Goal: Obtain resource: Download file/media

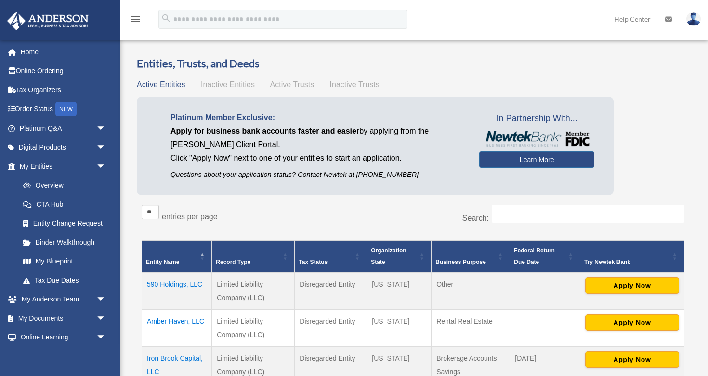
scroll to position [123, 0]
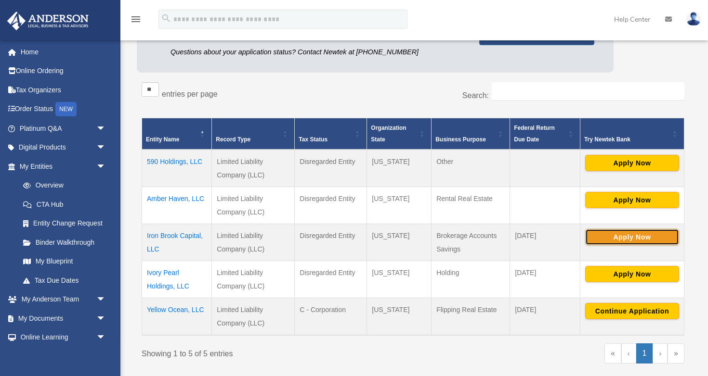
click at [637, 233] on button "Apply Now" at bounding box center [632, 237] width 94 height 16
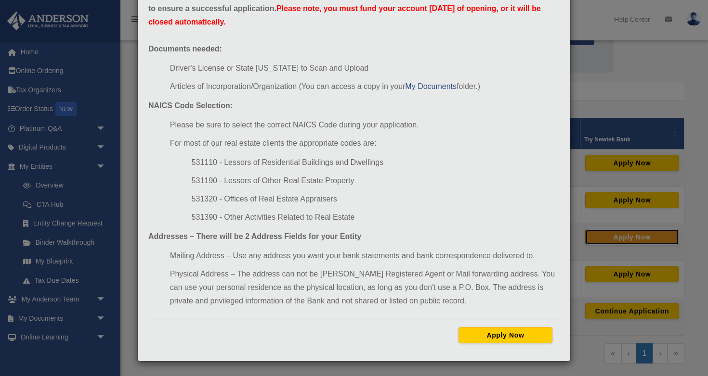
scroll to position [126, 0]
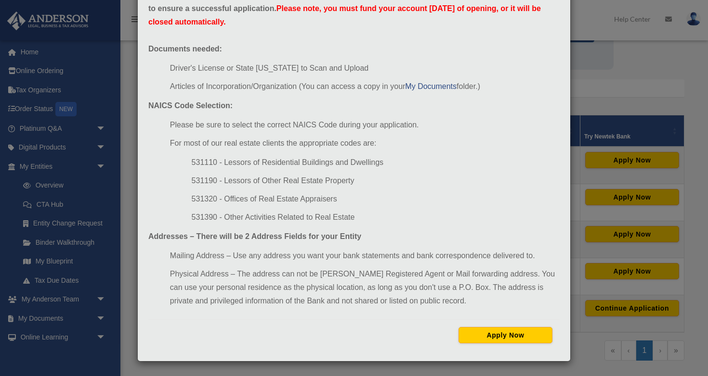
click at [609, 74] on div "Newtek Application Information × In preparation for setting up your Newtek Bank…" at bounding box center [354, 188] width 708 height 376
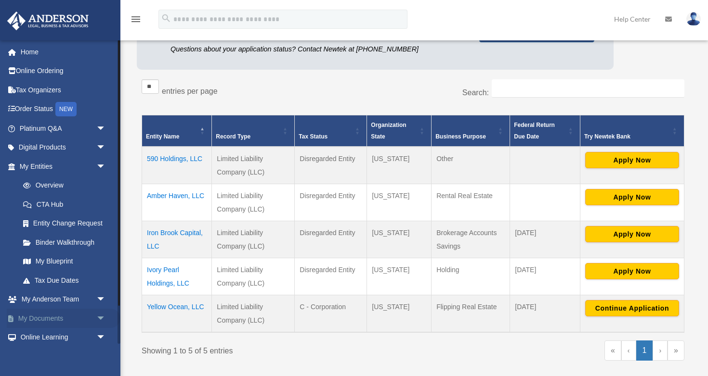
click at [82, 312] on link "My Documents arrow_drop_down" at bounding box center [64, 318] width 114 height 19
click at [104, 318] on span "arrow_drop_down" at bounding box center [105, 319] width 19 height 20
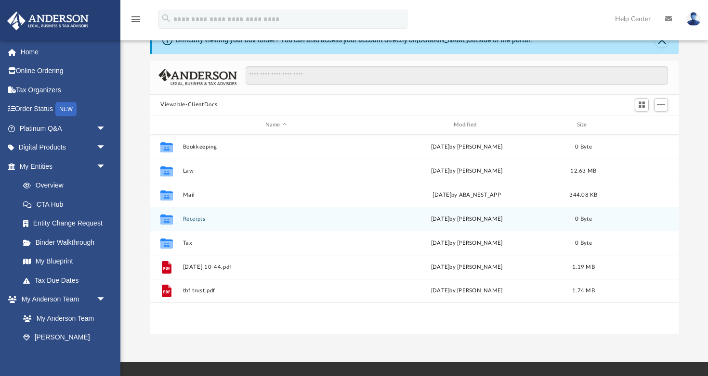
scroll to position [32, 0]
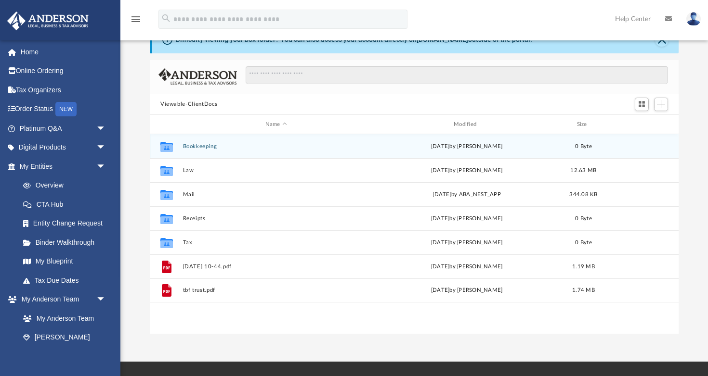
click at [194, 143] on div "Collaborated Folder Bookkeeping [DATE] by [PERSON_NAME] 0 Byte" at bounding box center [414, 146] width 529 height 24
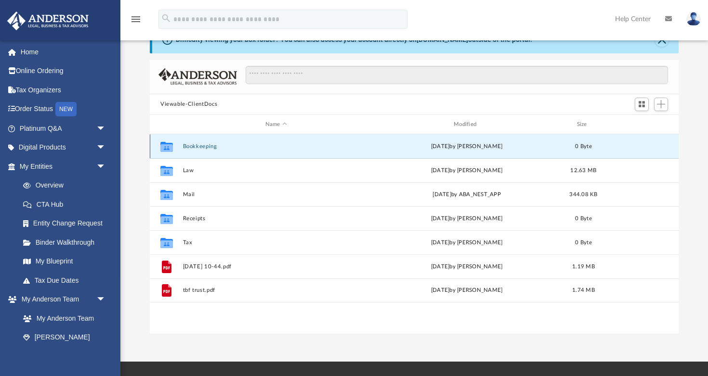
click at [195, 144] on button "Bookkeeping" at bounding box center [276, 146] width 186 height 6
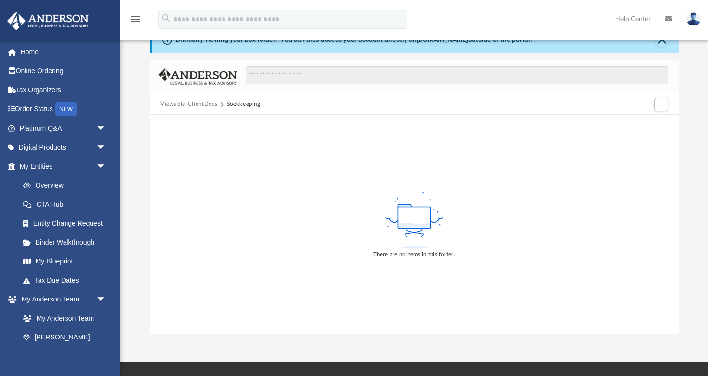
click at [195, 103] on button "Viewable-ClientDocs" at bounding box center [188, 104] width 57 height 9
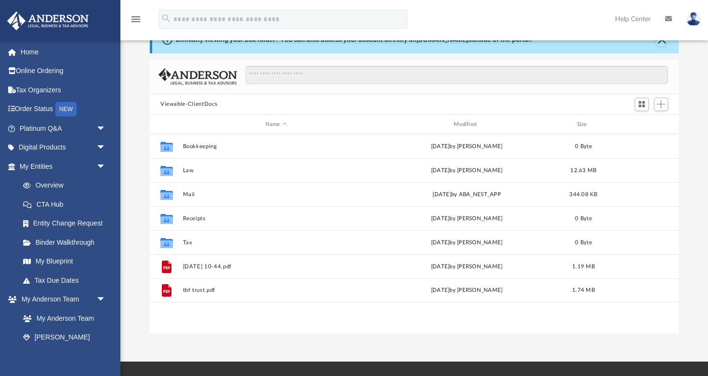
scroll to position [219, 529]
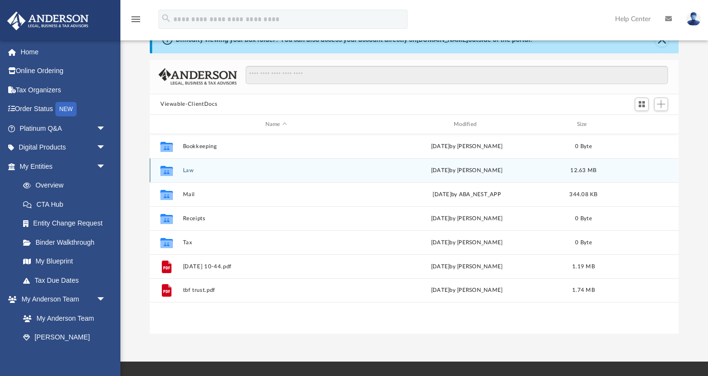
click at [182, 168] on div "Collaborated Folder Law yesterday by Skye Lovelace 12.63 MB" at bounding box center [414, 170] width 529 height 24
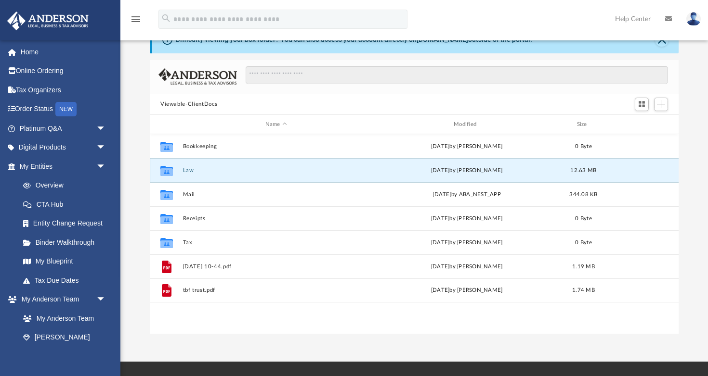
click at [187, 168] on button "Law" at bounding box center [276, 171] width 186 height 6
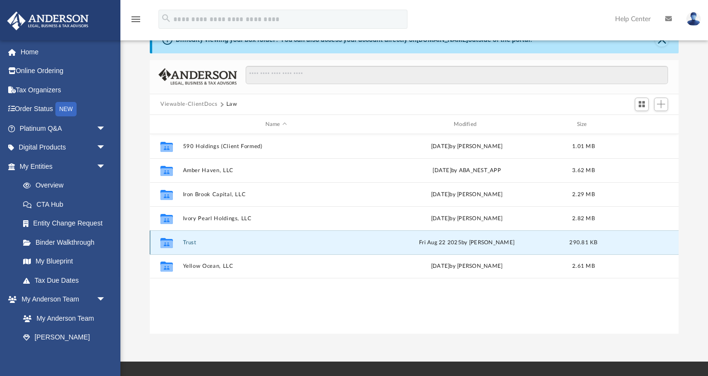
click at [189, 240] on button "Trust" at bounding box center [276, 243] width 186 height 6
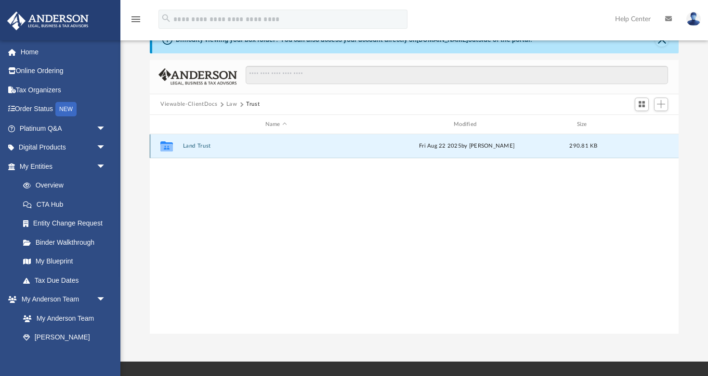
click at [201, 145] on button "Land Trust" at bounding box center [276, 146] width 186 height 6
click at [201, 145] on button "Land Trust - 1884 Trust" at bounding box center [276, 146] width 186 height 6
click at [202, 145] on button "1884 Trust.pdf" at bounding box center [276, 146] width 186 height 6
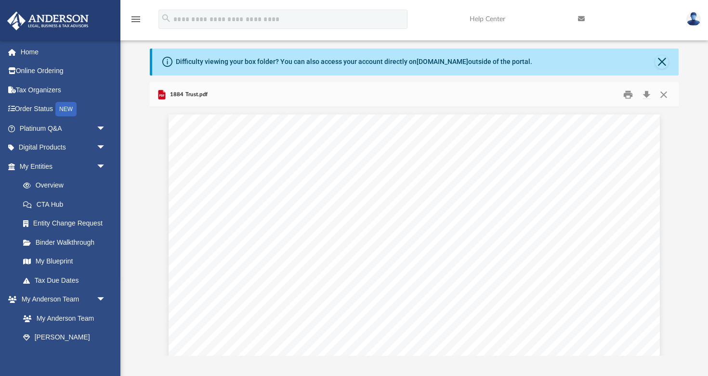
scroll to position [0, 0]
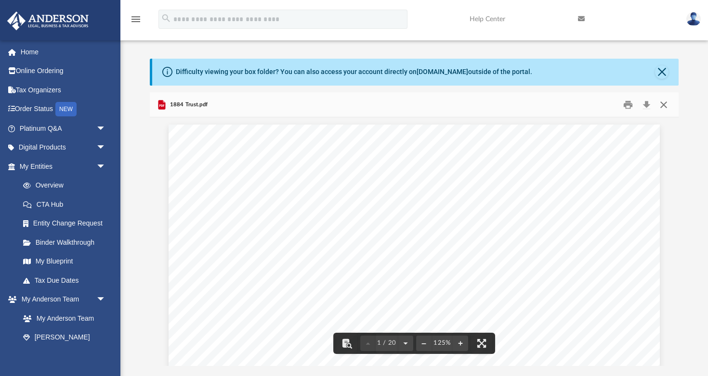
click at [666, 100] on button "Close" at bounding box center [663, 104] width 17 height 15
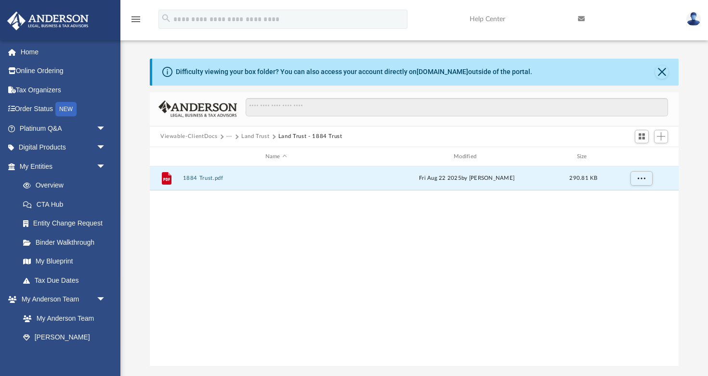
click at [191, 133] on button "Viewable-ClientDocs" at bounding box center [188, 136] width 57 height 9
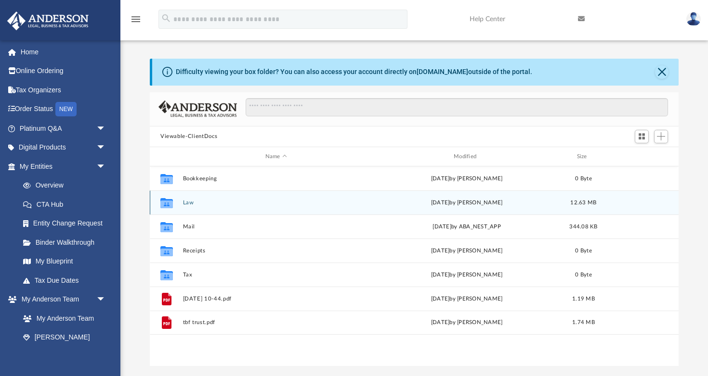
click at [188, 201] on button "Law" at bounding box center [276, 203] width 186 height 6
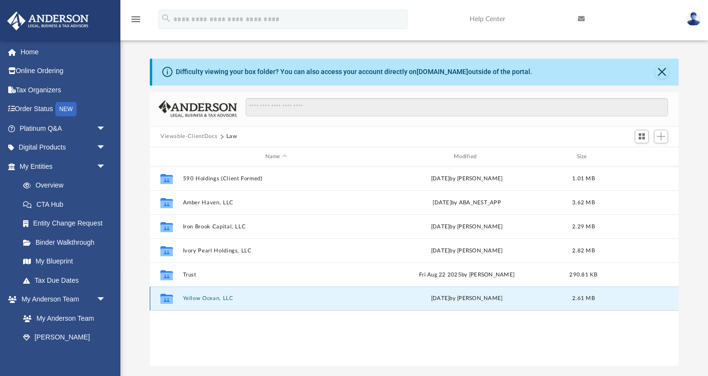
click at [203, 297] on button "Yellow Ocean, LLC" at bounding box center [276, 299] width 186 height 6
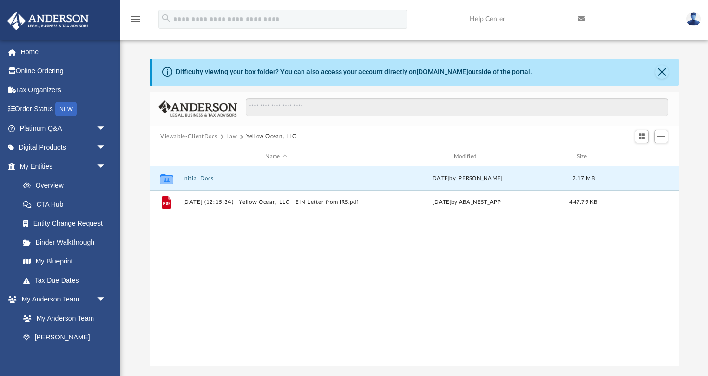
click at [203, 179] on button "Initial Docs" at bounding box center [276, 179] width 186 height 6
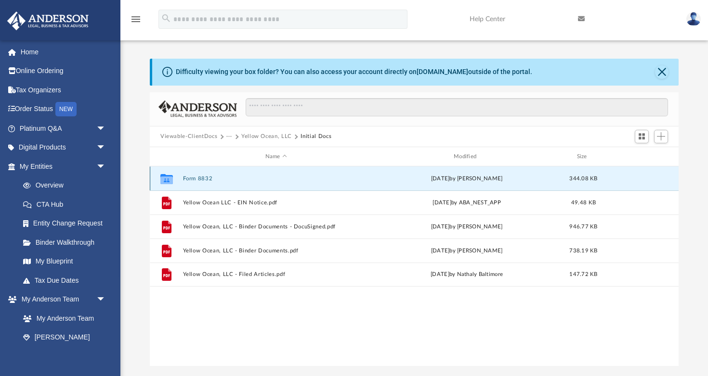
click at [201, 178] on button "Form 8832" at bounding box center [276, 179] width 186 height 6
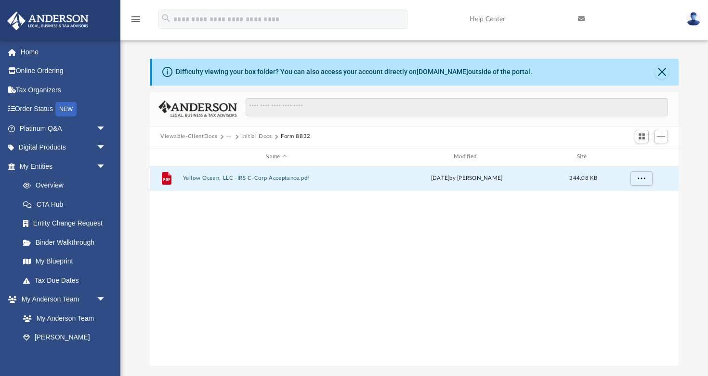
click at [222, 179] on button "Yellow Ocean, LLC -IRS C-Corp Acceptance.pdf" at bounding box center [276, 179] width 186 height 6
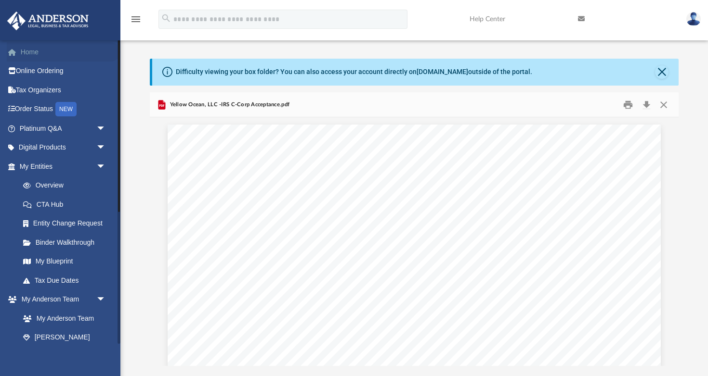
click at [38, 53] on link "Home" at bounding box center [64, 51] width 114 height 19
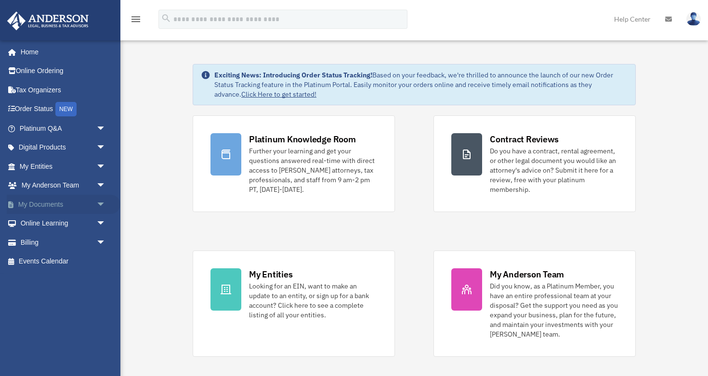
click at [104, 205] on span "arrow_drop_down" at bounding box center [105, 205] width 19 height 20
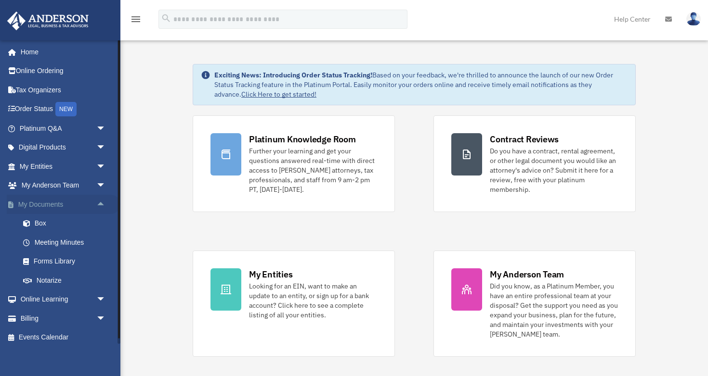
click at [59, 204] on link "My Documents arrow_drop_up" at bounding box center [64, 204] width 114 height 19
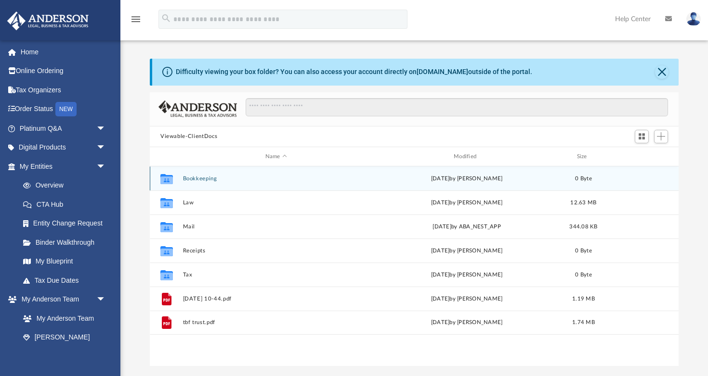
scroll to position [219, 529]
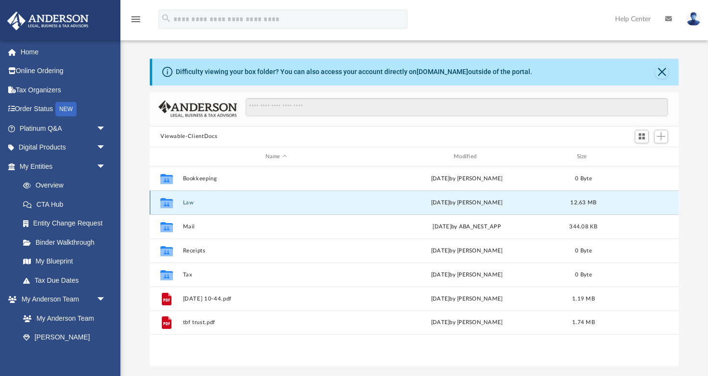
click at [190, 203] on button "Law" at bounding box center [276, 203] width 186 height 6
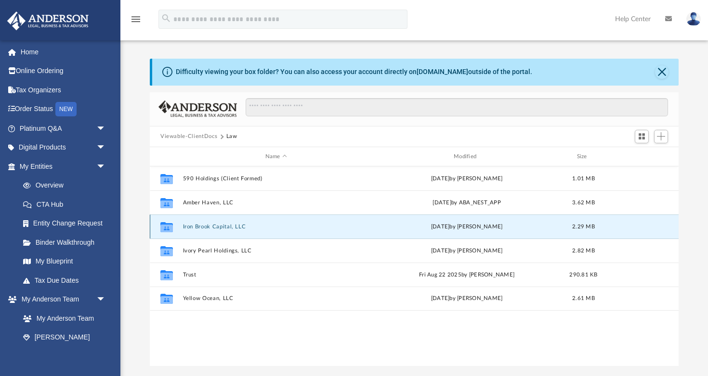
click at [210, 228] on button "Iron Brook Capital, LLC" at bounding box center [276, 227] width 186 height 6
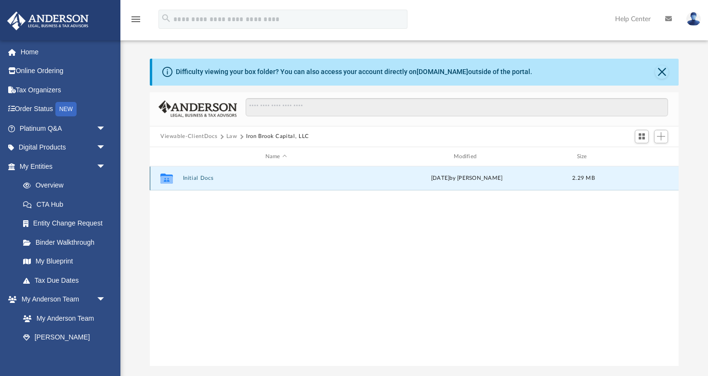
click at [203, 177] on button "Initial Docs" at bounding box center [276, 179] width 186 height 6
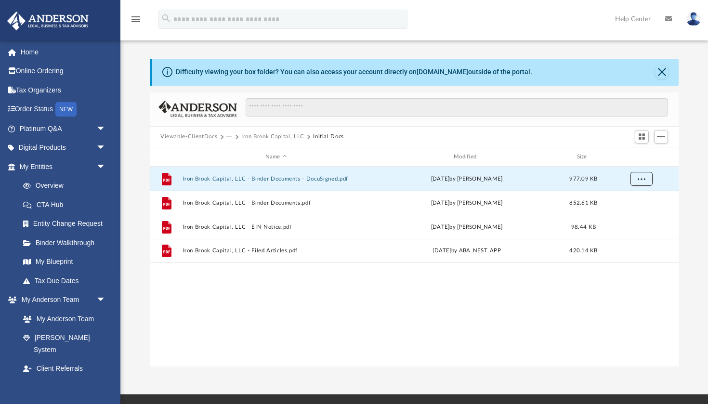
click at [643, 180] on span "More options" at bounding box center [641, 178] width 8 height 5
click at [642, 214] on li "Download" at bounding box center [632, 213] width 28 height 10
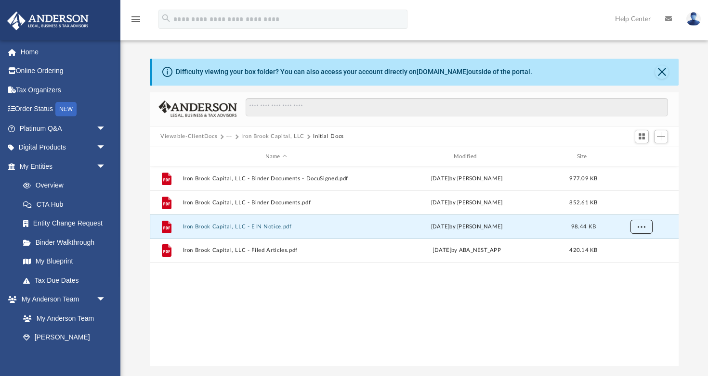
click at [643, 224] on span "More options" at bounding box center [641, 226] width 8 height 5
click at [641, 263] on li "Download" at bounding box center [632, 262] width 28 height 10
click at [80, 183] on link "Overview" at bounding box center [66, 185] width 107 height 19
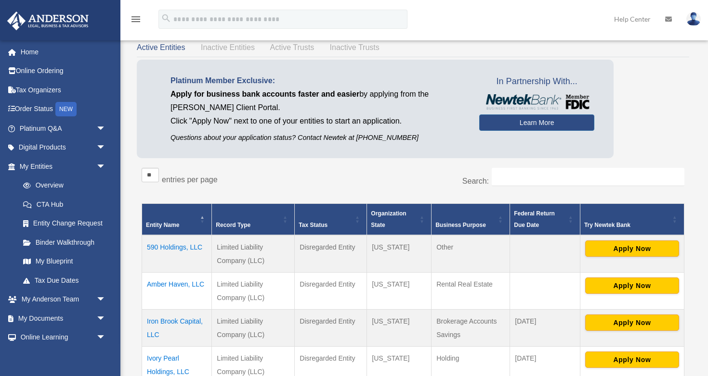
scroll to position [77, 0]
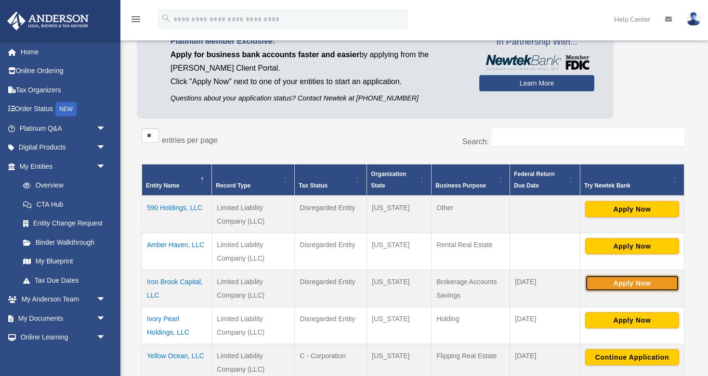
click at [649, 281] on button "Apply Now" at bounding box center [632, 283] width 94 height 16
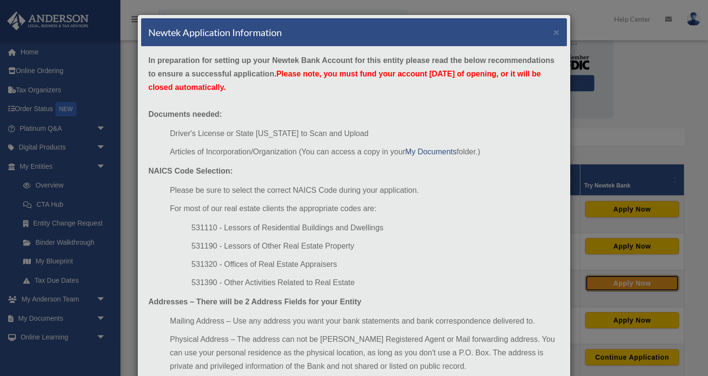
scroll to position [65, 0]
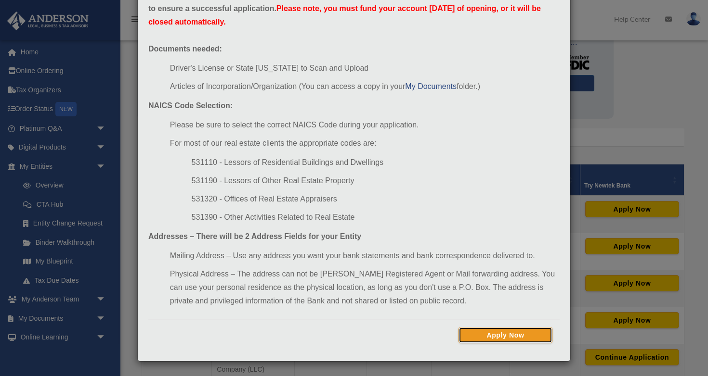
click at [531, 335] on button "Apply Now" at bounding box center [505, 335] width 94 height 16
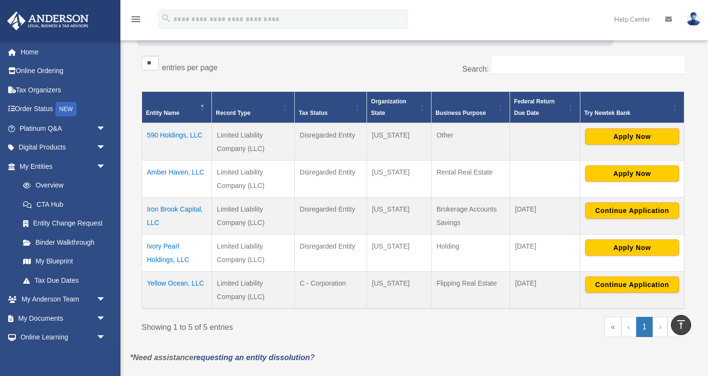
scroll to position [146, 0]
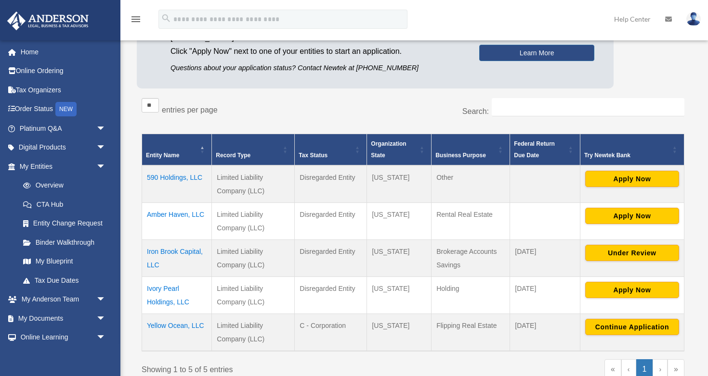
scroll to position [107, 0]
